Goal: Task Accomplishment & Management: Manage account settings

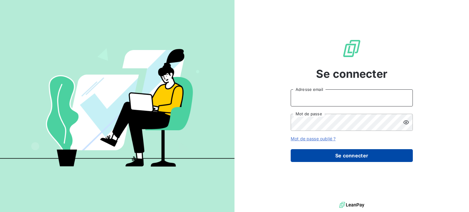
type input "[EMAIL_ADDRESS][PERSON_NAME][DOMAIN_NAME]"
click at [315, 155] on button "Se connecter" at bounding box center [352, 155] width 122 height 13
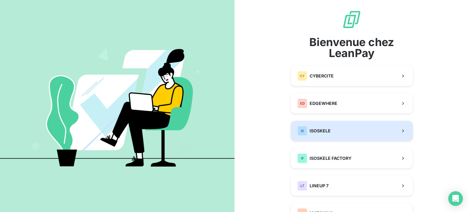
click at [320, 133] on span "ISOSKELE" at bounding box center [320, 131] width 21 height 6
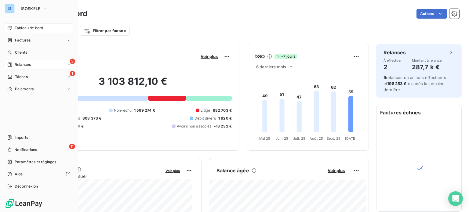
click at [17, 61] on div "3 Relances" at bounding box center [39, 65] width 68 height 10
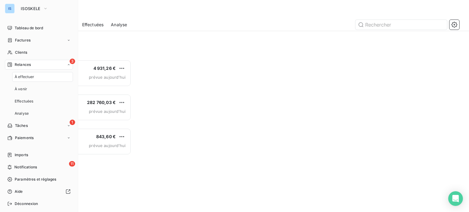
scroll to position [148, 97]
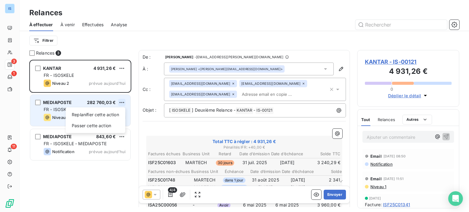
click at [123, 104] on html "IS 3 1 11 Relances À effectuer À venir Effectuées Analyse Filtrer Relances 3 KA…" at bounding box center [234, 106] width 469 height 212
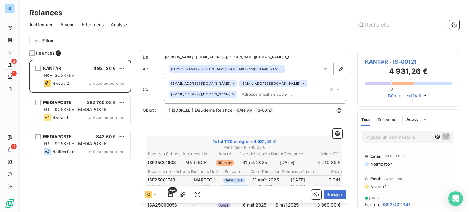
click at [121, 141] on html "IS 3 1 11 Relances À effectuer À venir Effectuées Analyse Filtrer Relances 3 KA…" at bounding box center [234, 106] width 469 height 212
click at [121, 141] on div "FR - ISOSKELE - MEDIAPOSTE" at bounding box center [85, 144] width 82 height 6
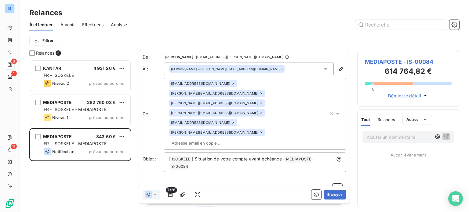
scroll to position [148, 97]
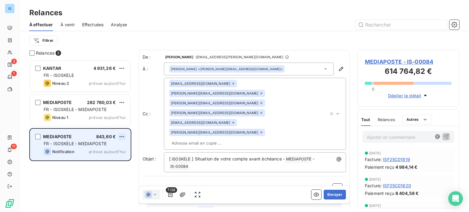
click at [123, 133] on html "IS 3 1 11 Relances À effectuer À venir Effectuées Analyse Filtrer Relances 3 KA…" at bounding box center [234, 106] width 469 height 212
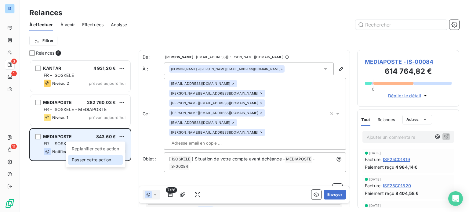
click at [110, 161] on div "Passer cette action" at bounding box center [95, 160] width 55 height 10
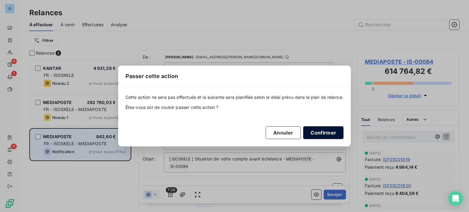
click at [324, 128] on button "Confirmer" at bounding box center [323, 132] width 40 height 13
